Goal: Information Seeking & Learning: Check status

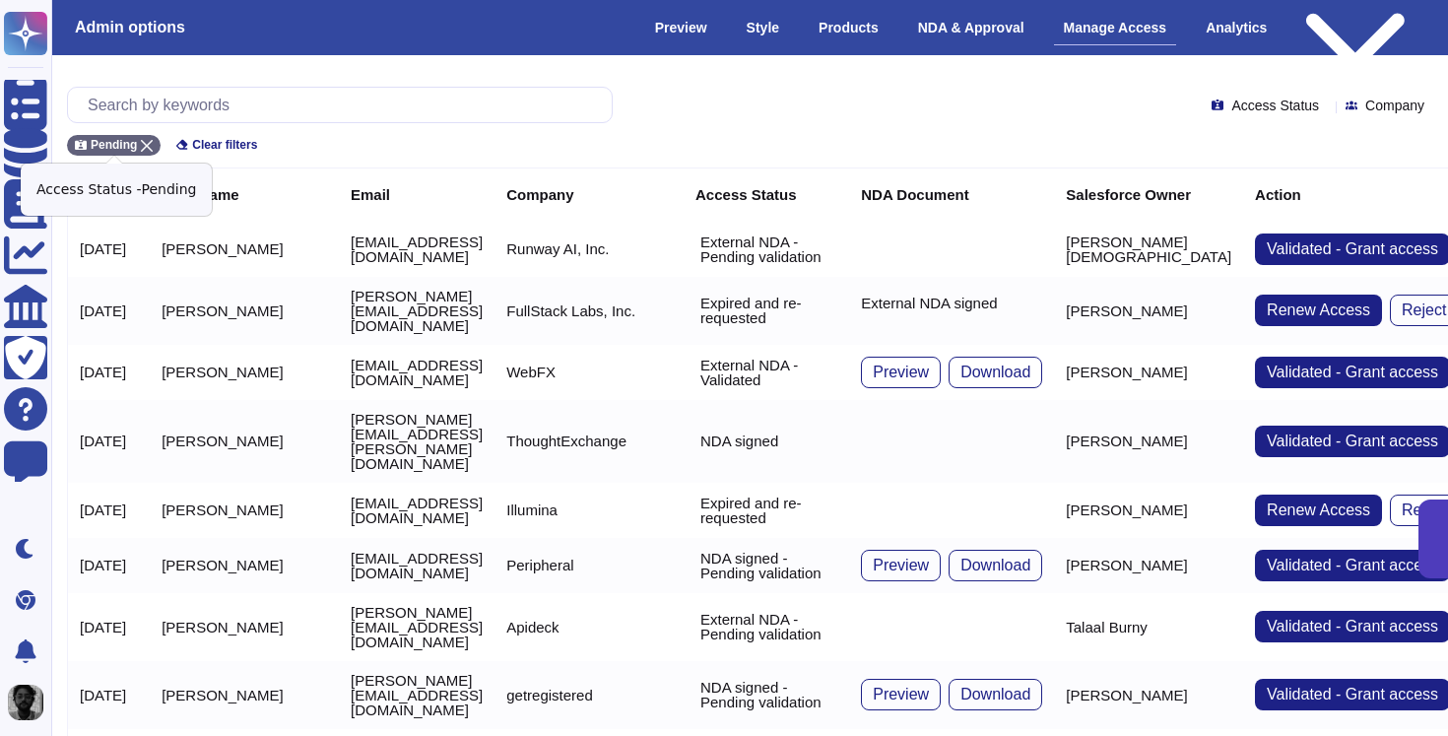
drag, startPoint x: 151, startPoint y: 145, endPoint x: 234, endPoint y: 108, distance: 91.3
click at [151, 145] on icon at bounding box center [147, 146] width 12 height 12
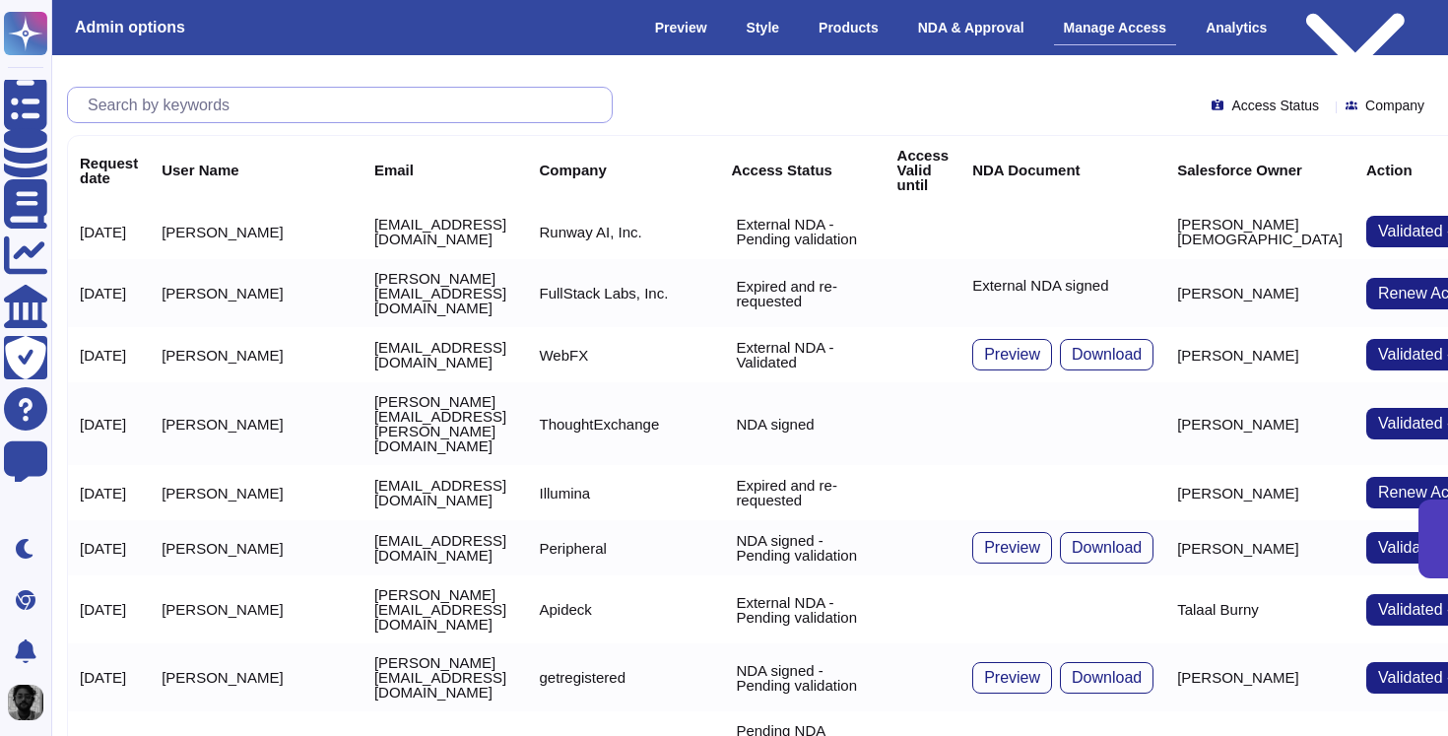
click at [235, 107] on input "text" at bounding box center [345, 105] width 534 height 34
paste input "[PERSON_NAME][EMAIL_ADDRESS][DOMAIN_NAME]"
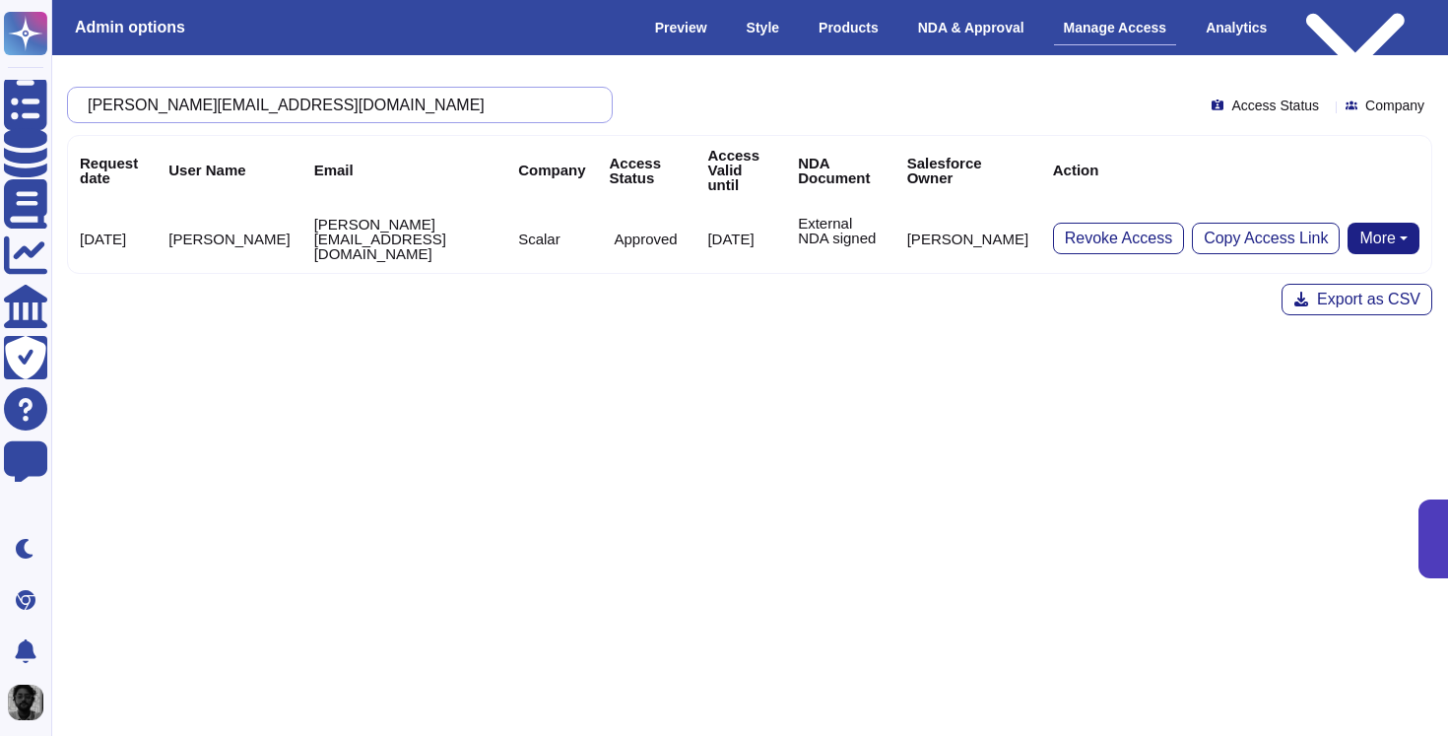
type input "[PERSON_NAME][EMAIL_ADDRESS][DOMAIN_NAME]"
click at [609, 240] on icon at bounding box center [861, 492] width 504 height 504
drag, startPoint x: 546, startPoint y: 222, endPoint x: 542, endPoint y: 236, distance: 15.3
click at [597, 236] on td "Approved" at bounding box center [646, 238] width 98 height 69
